Goal: Transaction & Acquisition: Purchase product/service

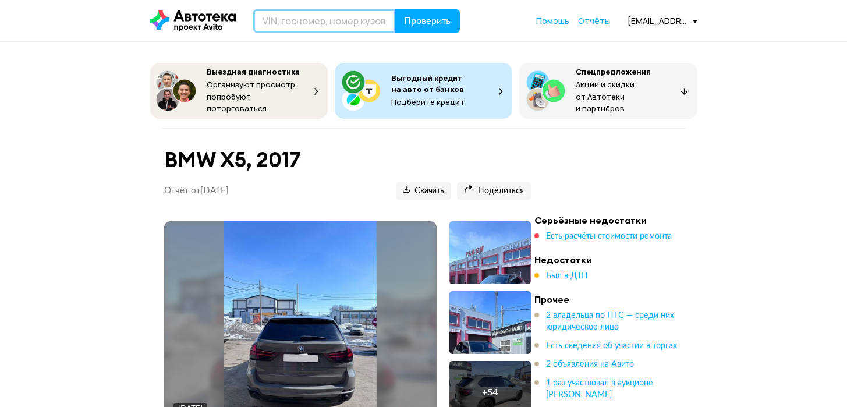
click at [345, 26] on input "text" at bounding box center [324, 20] width 142 height 23
paste input "[US_VEHICLE_IDENTIFICATION_NUMBER]"
type input "[US_VEHICLE_IDENTIFICATION_NUMBER]"
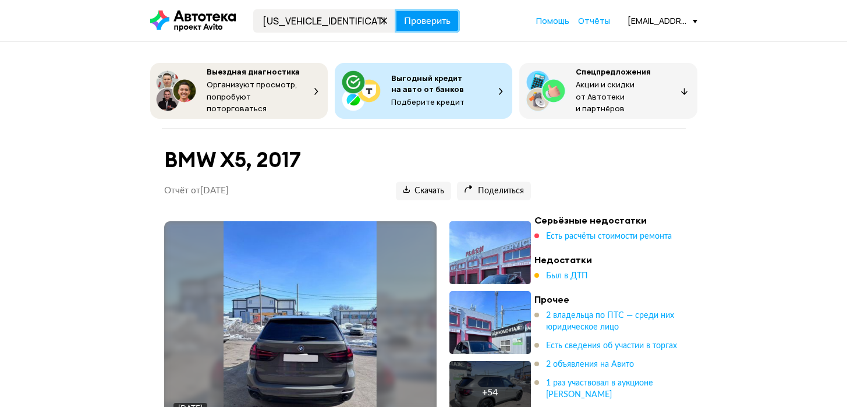
click at [434, 20] on span "Проверить" at bounding box center [427, 20] width 47 height 9
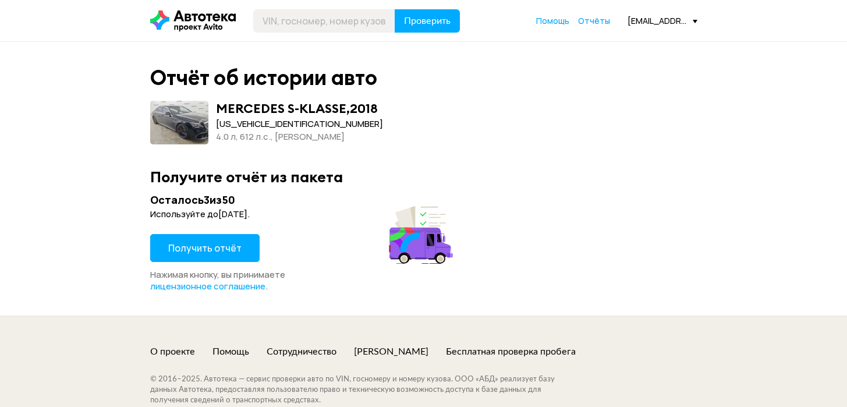
click at [187, 248] on span "Получить отчёт" at bounding box center [204, 248] width 73 height 13
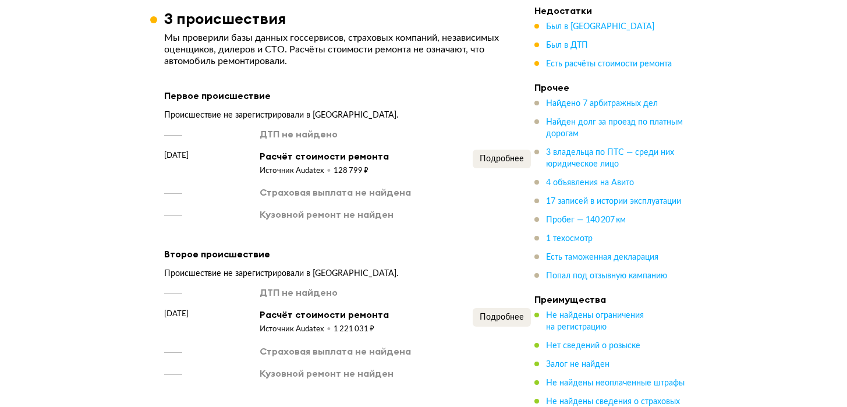
scroll to position [2130, 0]
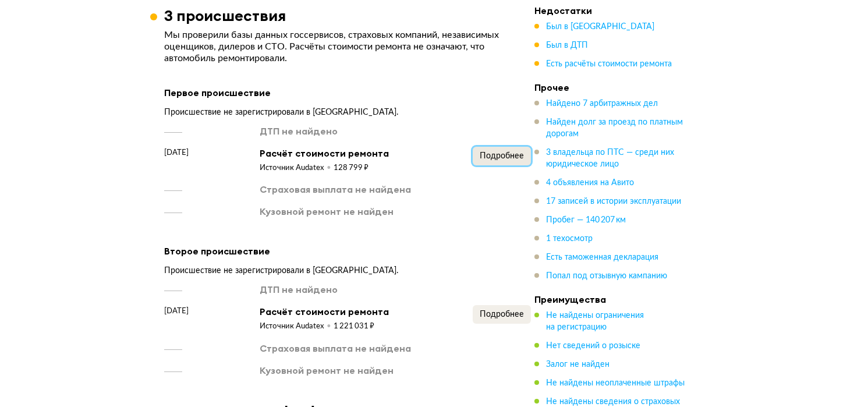
click at [492, 152] on span "Подробнее" at bounding box center [502, 156] width 44 height 8
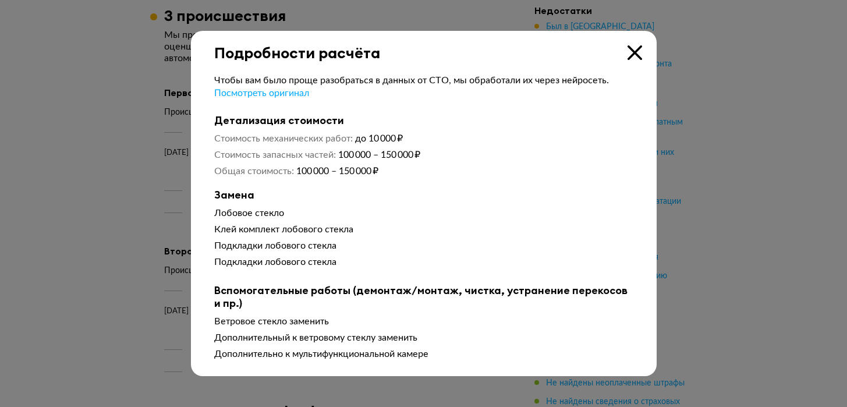
click at [633, 55] on icon at bounding box center [634, 52] width 15 height 15
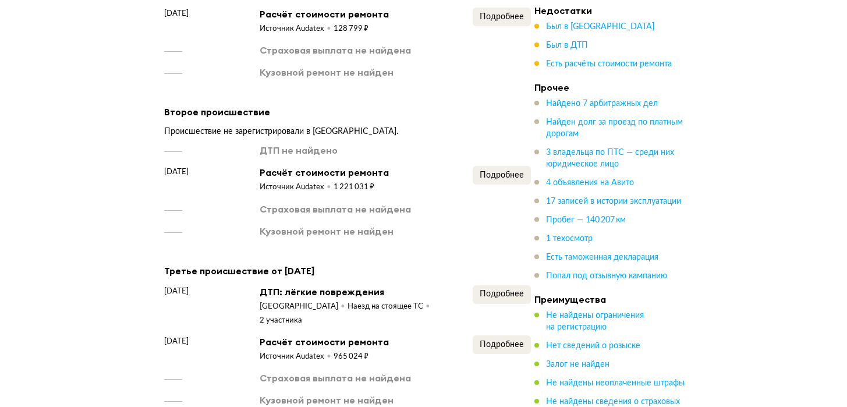
scroll to position [2277, 0]
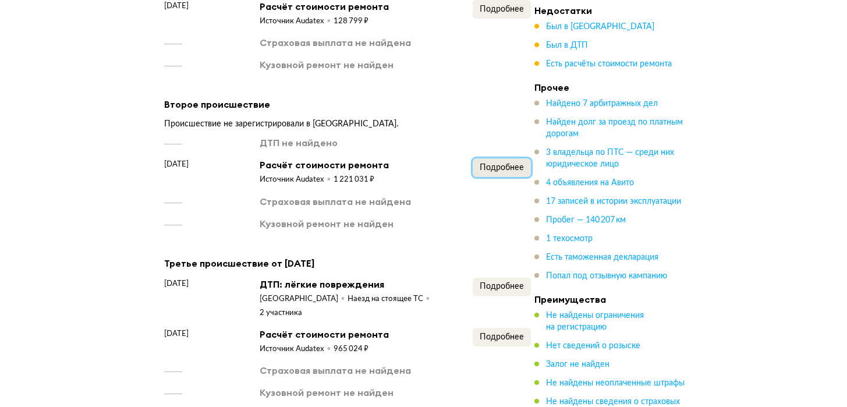
click at [495, 165] on button "Подробнее" at bounding box center [502, 167] width 58 height 19
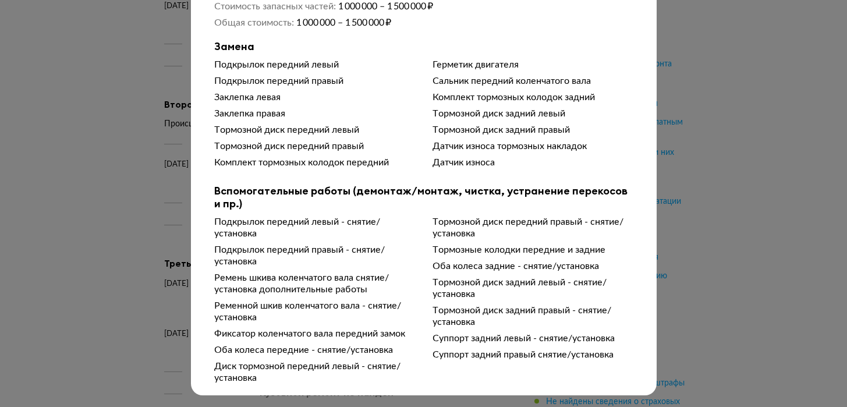
scroll to position [0, 0]
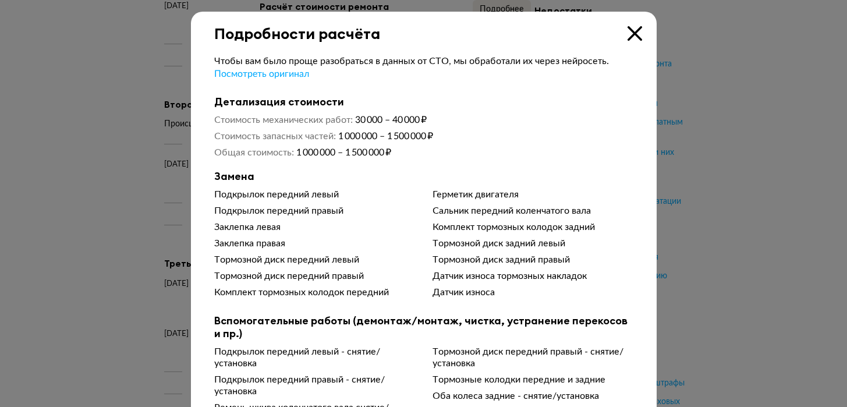
click at [633, 34] on icon at bounding box center [634, 33] width 15 height 15
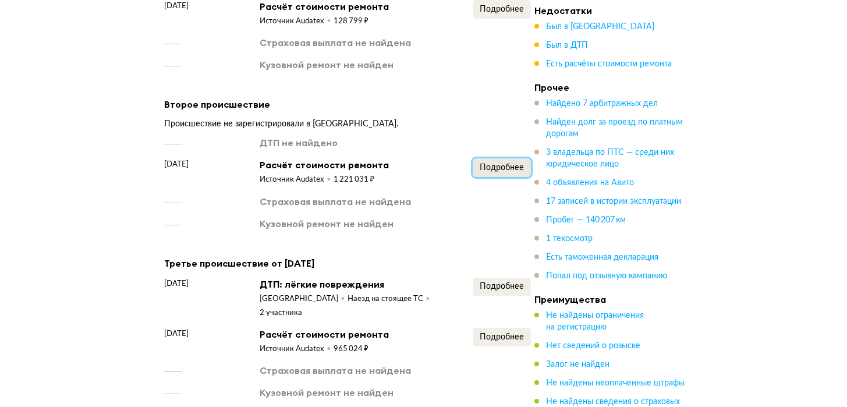
click at [491, 164] on span "Подробнее" at bounding box center [502, 168] width 44 height 8
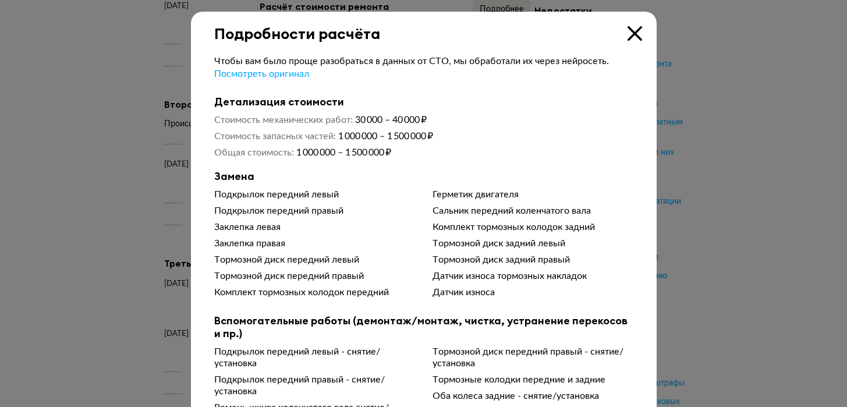
click at [633, 38] on icon at bounding box center [634, 33] width 15 height 15
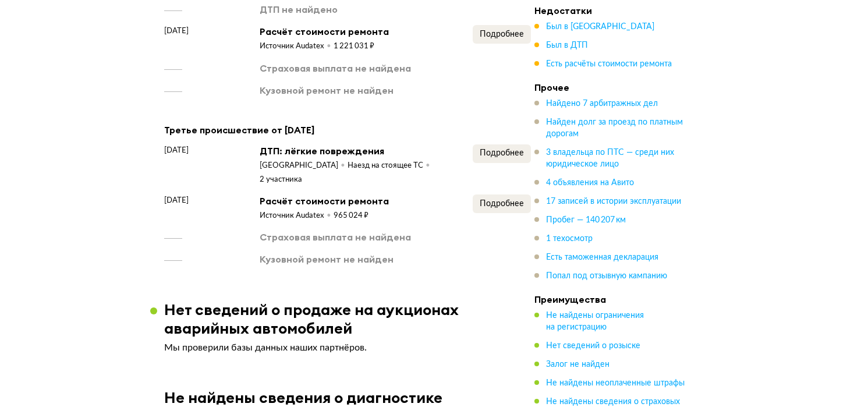
scroll to position [2426, 0]
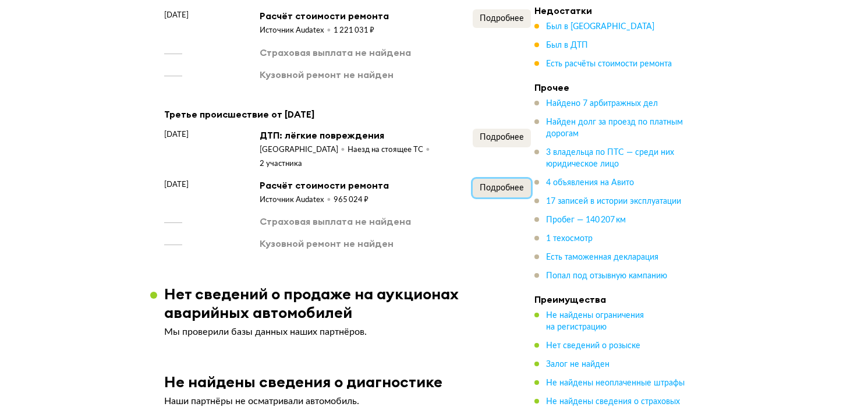
click at [493, 184] on span "Подробнее" at bounding box center [502, 188] width 44 height 8
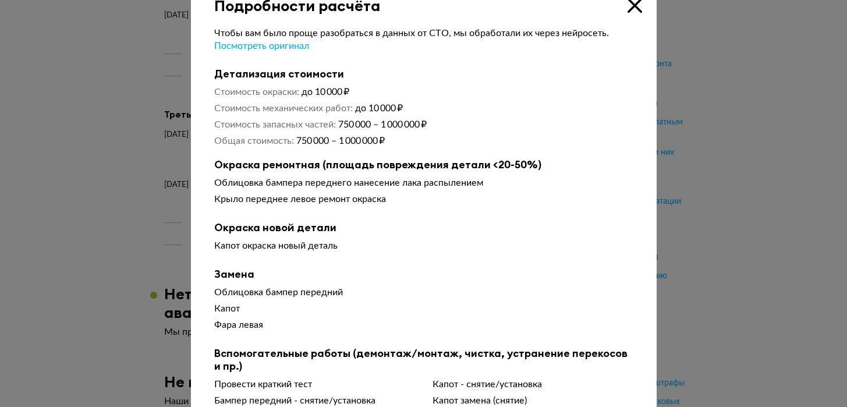
scroll to position [0, 0]
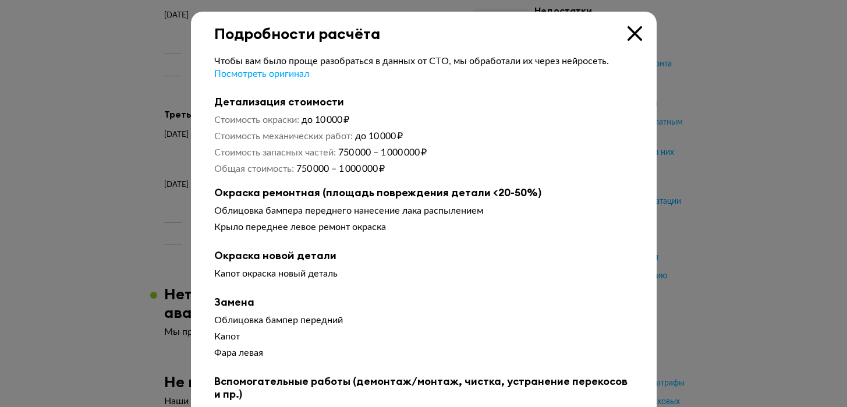
click at [681, 164] on div at bounding box center [423, 203] width 847 height 407
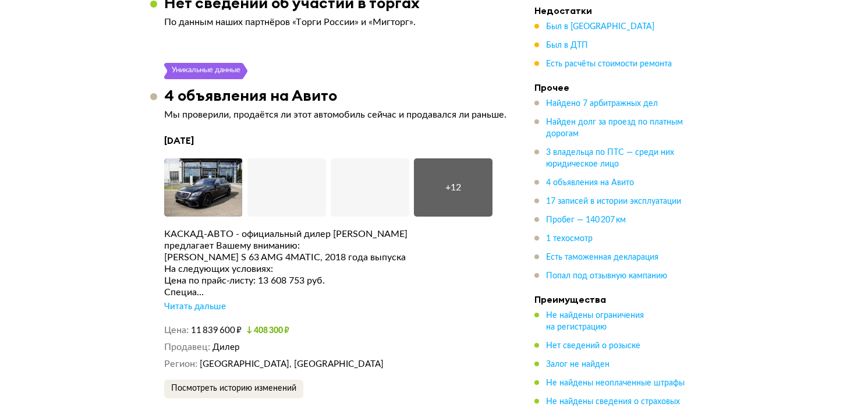
scroll to position [3054, 0]
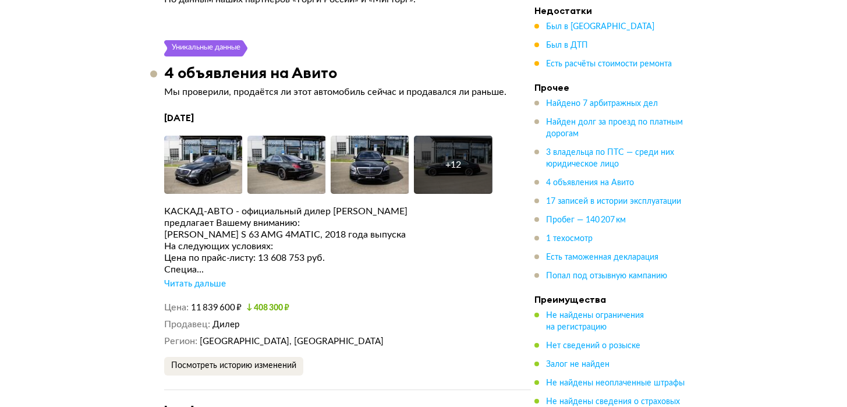
click at [199, 278] on div "Читать дальше" at bounding box center [195, 284] width 62 height 12
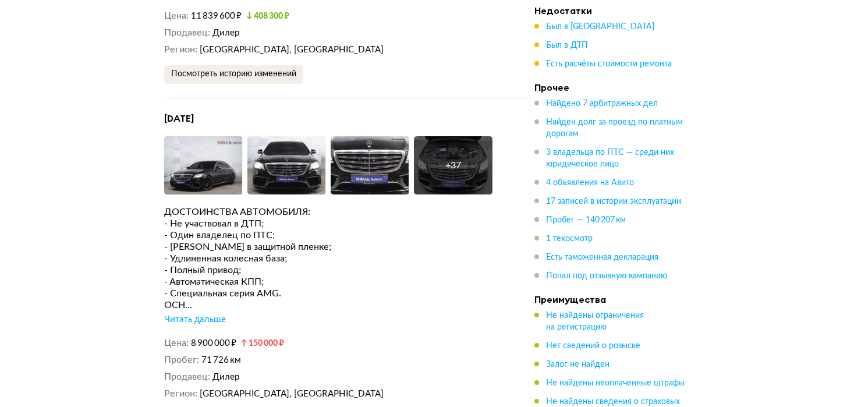
scroll to position [4066, 0]
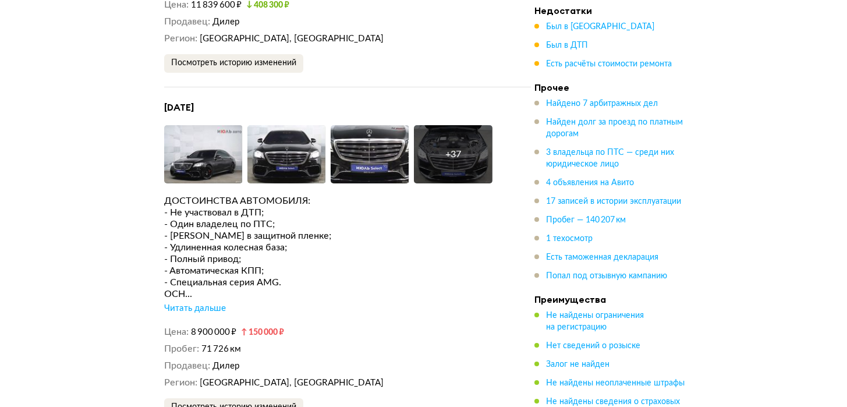
click at [193, 303] on div "Читать дальше" at bounding box center [195, 309] width 62 height 12
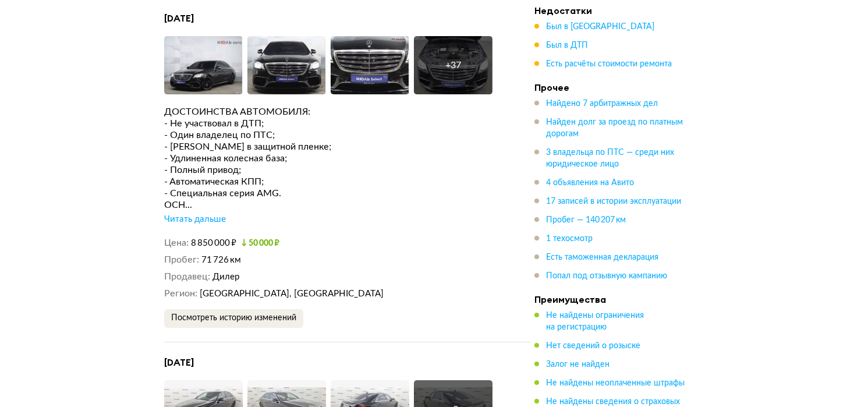
scroll to position [5082, 0]
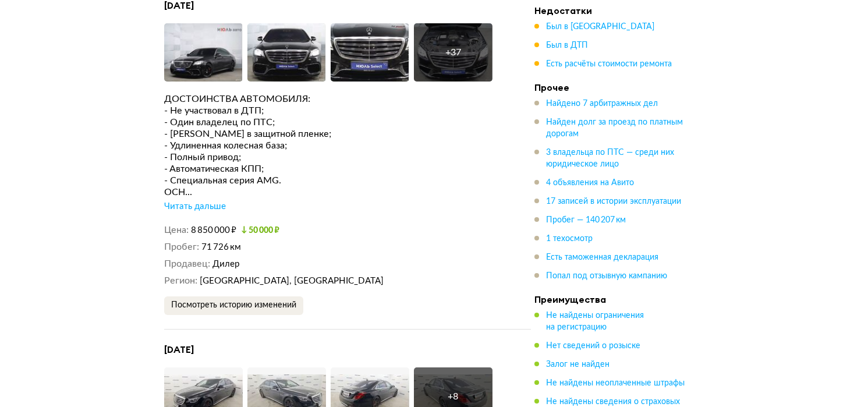
click at [190, 201] on div "Читать дальше" at bounding box center [195, 207] width 62 height 12
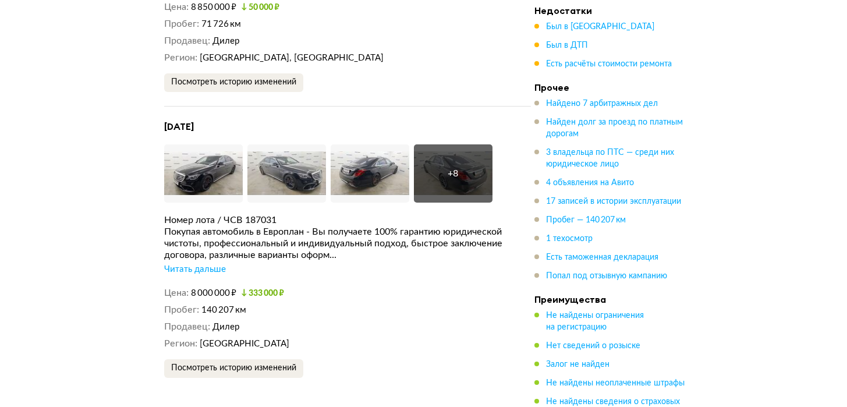
scroll to position [5880, 0]
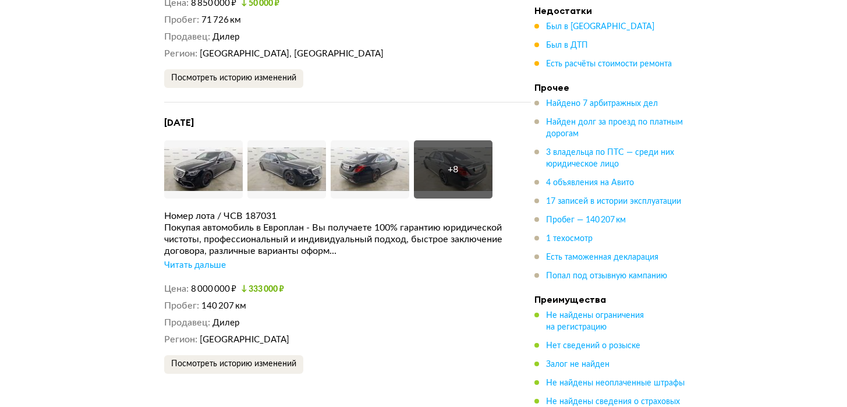
click at [188, 260] on div "Читать дальше" at bounding box center [195, 266] width 62 height 12
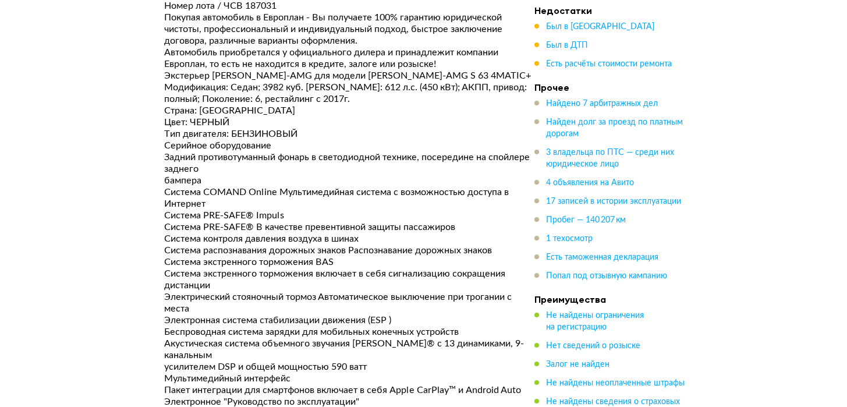
scroll to position [6092, 0]
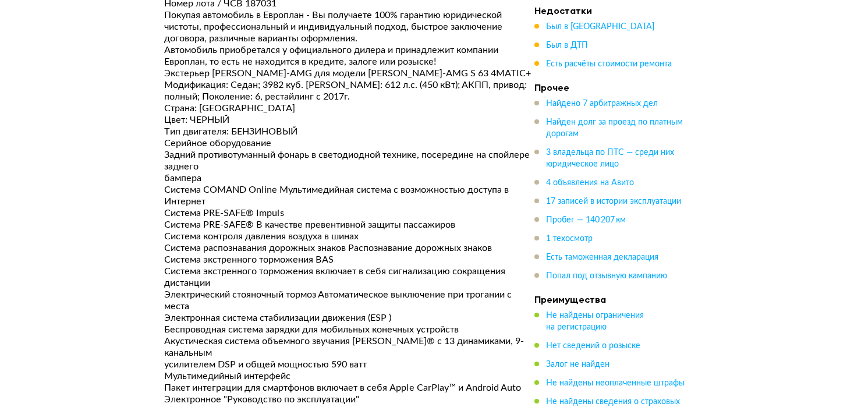
click at [365, 254] on div "Система экстренного торможения BAS" at bounding box center [347, 260] width 367 height 12
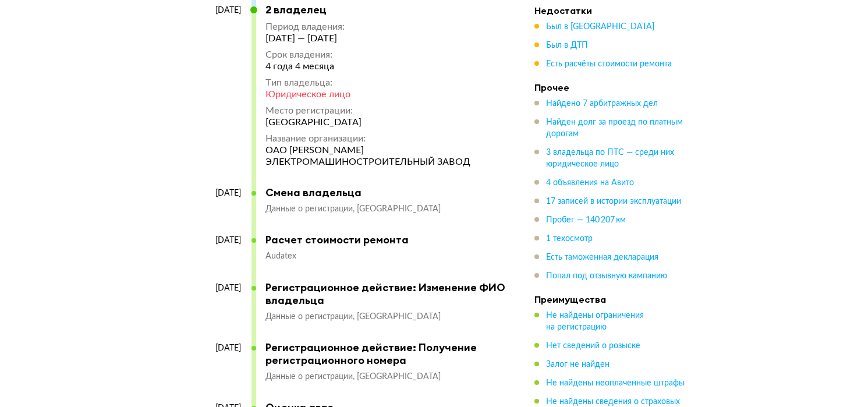
scroll to position [7831, 0]
